Goal: Task Accomplishment & Management: Manage account settings

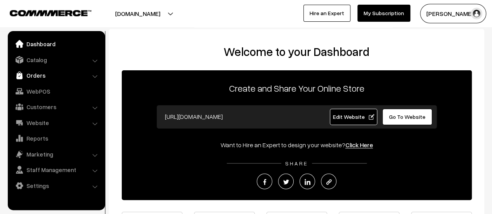
click at [36, 79] on link "Orders" at bounding box center [56, 75] width 93 height 14
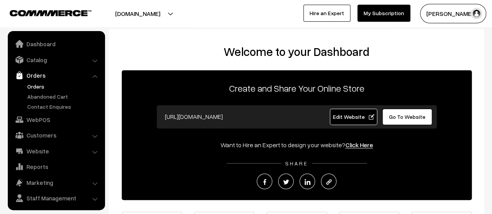
click at [37, 84] on link "Orders" at bounding box center [63, 86] width 77 height 8
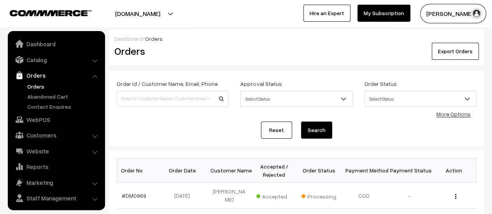
scroll to position [18, 0]
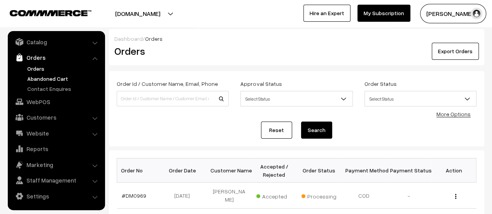
click at [49, 77] on link "Abandoned Cart" at bounding box center [63, 79] width 77 height 8
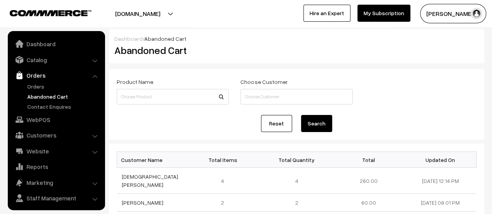
scroll to position [18, 0]
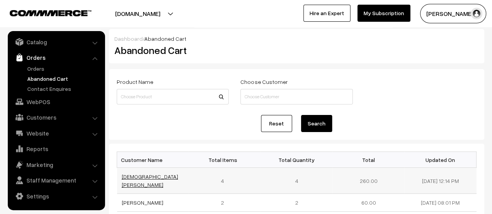
click at [138, 176] on link "[DEMOGRAPHIC_DATA][PERSON_NAME]" at bounding box center [150, 181] width 56 height 15
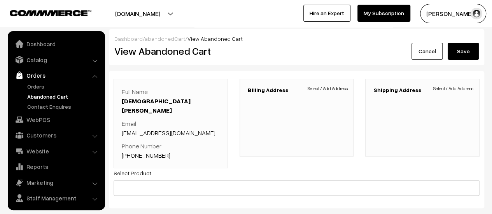
scroll to position [18, 0]
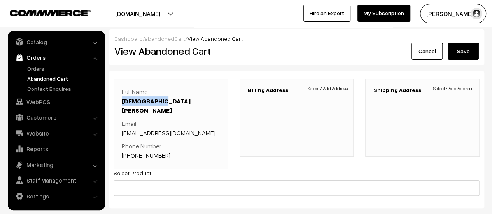
drag, startPoint x: 159, startPoint y: 101, endPoint x: 123, endPoint y: 104, distance: 35.9
click at [123, 104] on p "Full Name Sunita NAIK" at bounding box center [171, 101] width 98 height 28
copy link "[DEMOGRAPHIC_DATA][PERSON_NAME]"
drag, startPoint x: 184, startPoint y: 123, endPoint x: 122, endPoint y: 125, distance: 62.3
click at [122, 125] on p "Email sunitawish@gmail.com" at bounding box center [171, 128] width 98 height 19
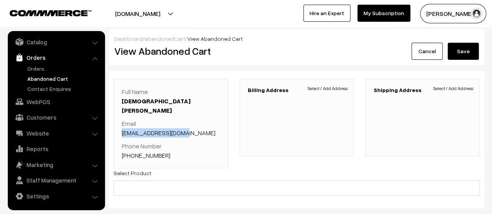
copy link "sunitawish@gmail.com"
drag, startPoint x: 171, startPoint y: 146, endPoint x: 133, endPoint y: 146, distance: 38.1
click at [133, 146] on p "Phone Number +91 9663418893" at bounding box center [171, 151] width 98 height 19
copy link "9663418893"
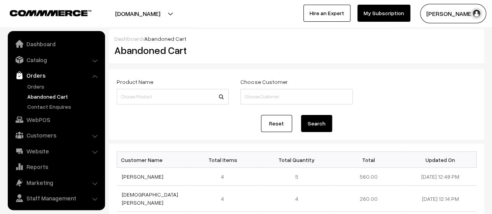
scroll to position [18, 0]
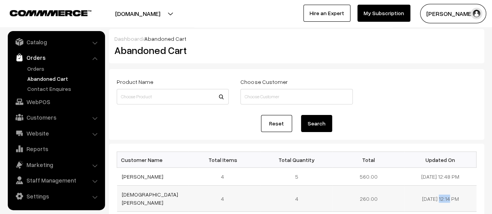
drag, startPoint x: 444, startPoint y: 194, endPoint x: 414, endPoint y: 198, distance: 29.4
click at [414, 198] on td "[DATE] 12:14 PM" at bounding box center [441, 199] width 72 height 26
copy td "[DATE]"
drag, startPoint x: 152, startPoint y: 175, endPoint x: 121, endPoint y: 175, distance: 30.4
click at [121, 175] on td "[PERSON_NAME]" at bounding box center [153, 177] width 72 height 18
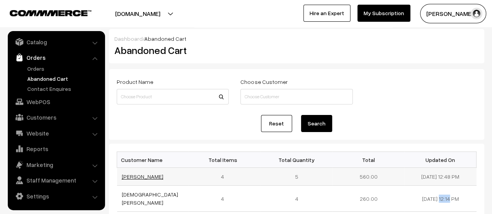
copy link "[PERSON_NAME]"
click at [129, 176] on link "[PERSON_NAME]" at bounding box center [143, 177] width 42 height 7
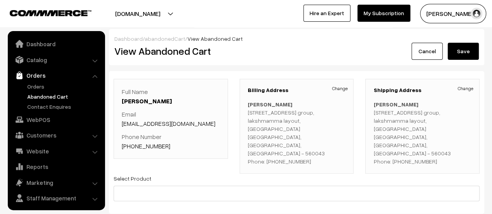
scroll to position [18, 0]
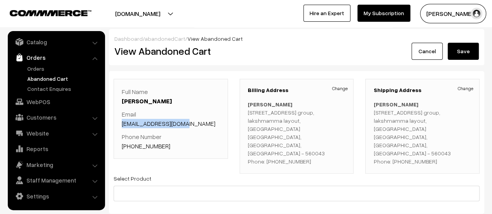
drag, startPoint x: 187, startPoint y: 124, endPoint x: 123, endPoint y: 126, distance: 64.2
click at [123, 126] on p "Email waidanadaf@gmail.com" at bounding box center [171, 119] width 98 height 19
copy link "waidanadaf@gmail.com"
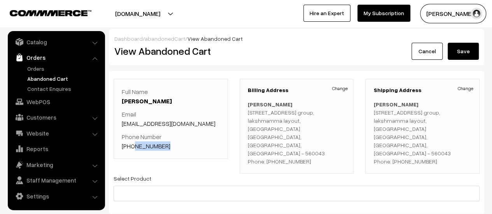
drag, startPoint x: 165, startPoint y: 144, endPoint x: 132, endPoint y: 142, distance: 33.5
click at [132, 142] on p "Phone Number +91 9741358727" at bounding box center [171, 141] width 98 height 19
copy link "9741358727"
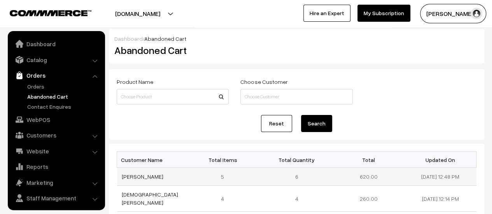
scroll to position [18, 0]
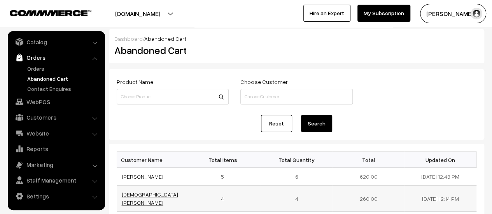
click at [137, 193] on link "[DEMOGRAPHIC_DATA][PERSON_NAME]" at bounding box center [150, 198] width 56 height 15
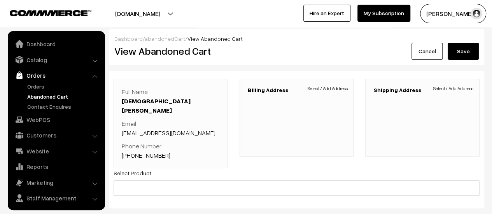
scroll to position [18, 0]
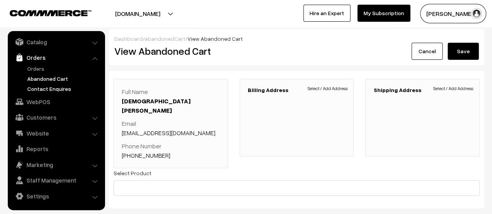
click at [34, 88] on link "Contact Enquires" at bounding box center [63, 89] width 77 height 8
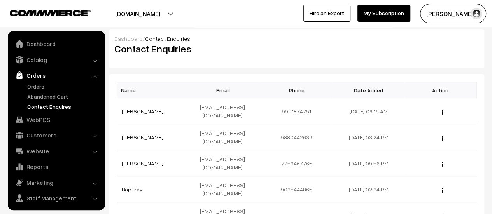
scroll to position [18, 0]
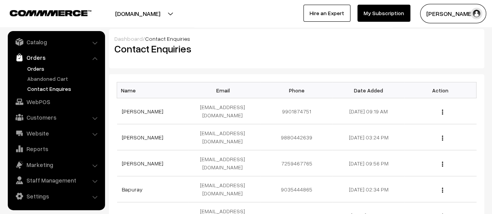
click at [30, 67] on link "Orders" at bounding box center [63, 69] width 77 height 8
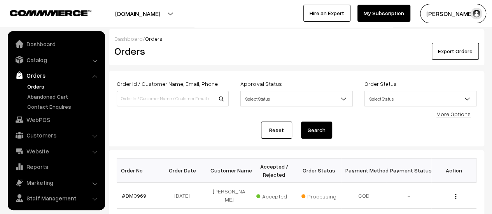
scroll to position [18, 0]
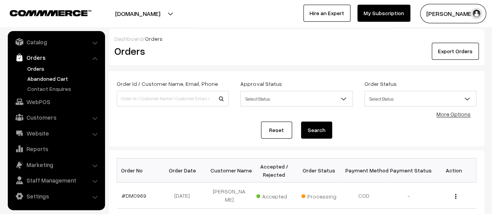
click at [59, 75] on link "Abandoned Cart" at bounding box center [63, 79] width 77 height 8
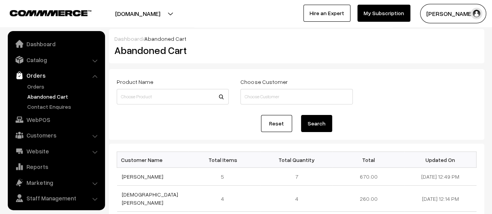
scroll to position [18, 0]
